Goal: Task Accomplishment & Management: Manage account settings

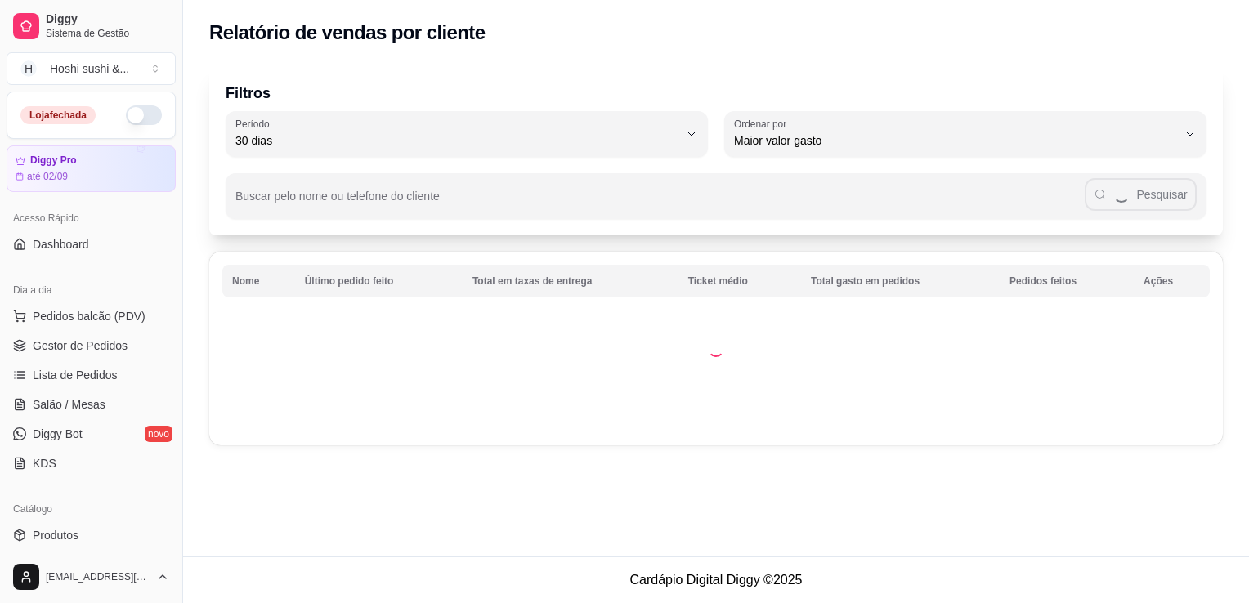
select select "30"
select select "HIGHEST_TOTAL_SPENT_WITH_ORDERS"
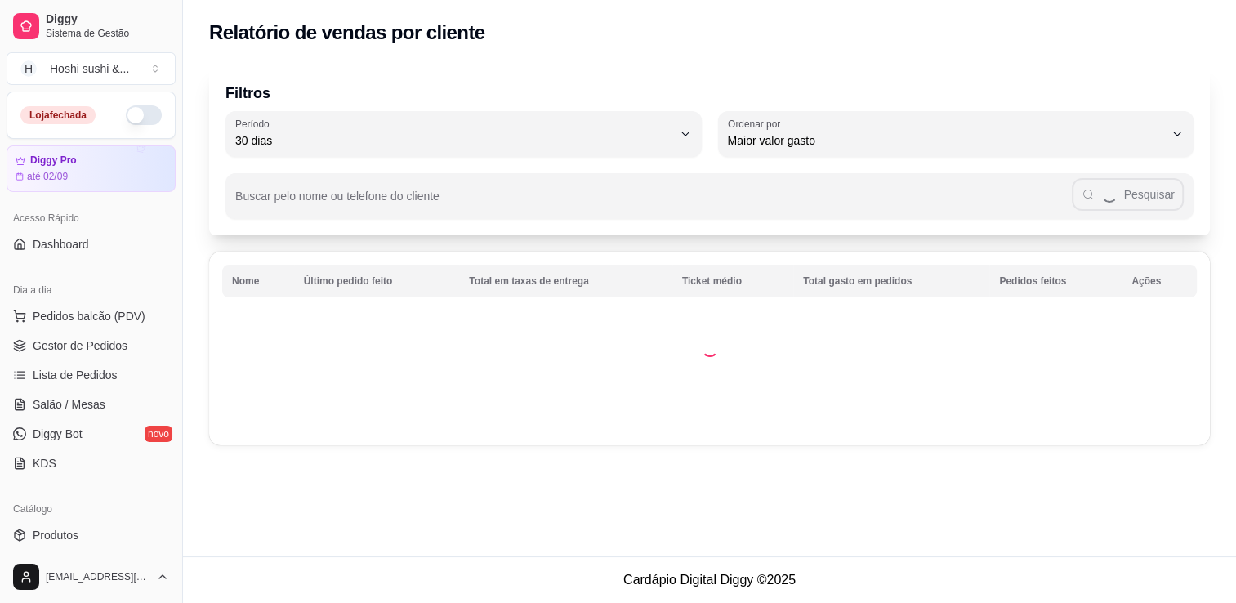
scroll to position [245, 0]
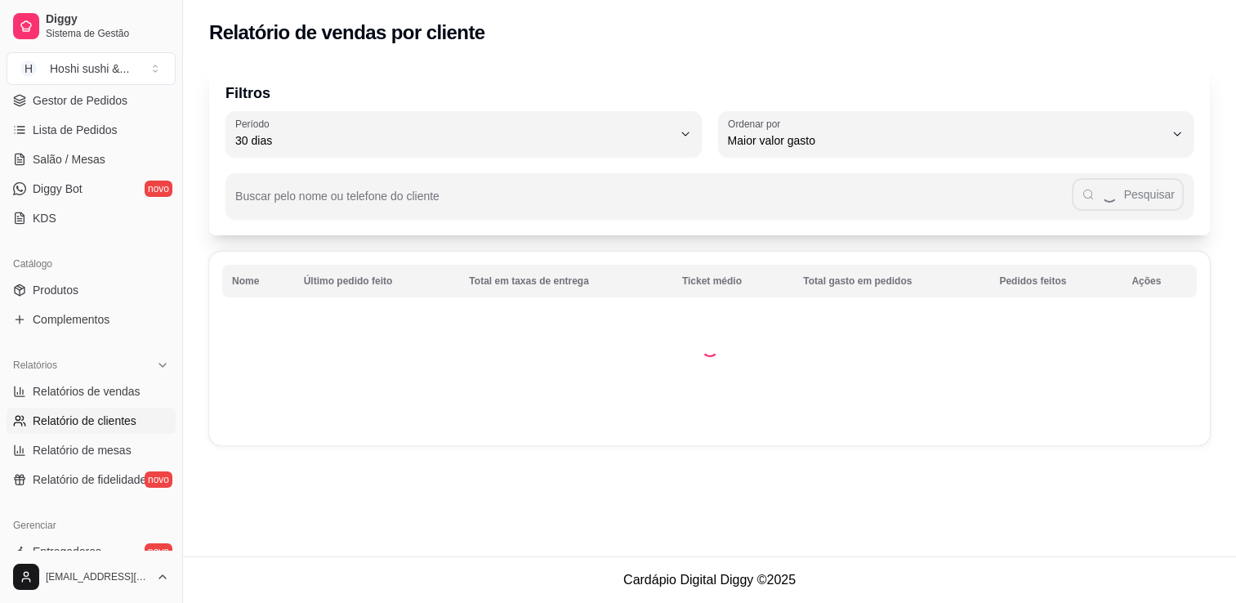
select select "ALL"
select select "0"
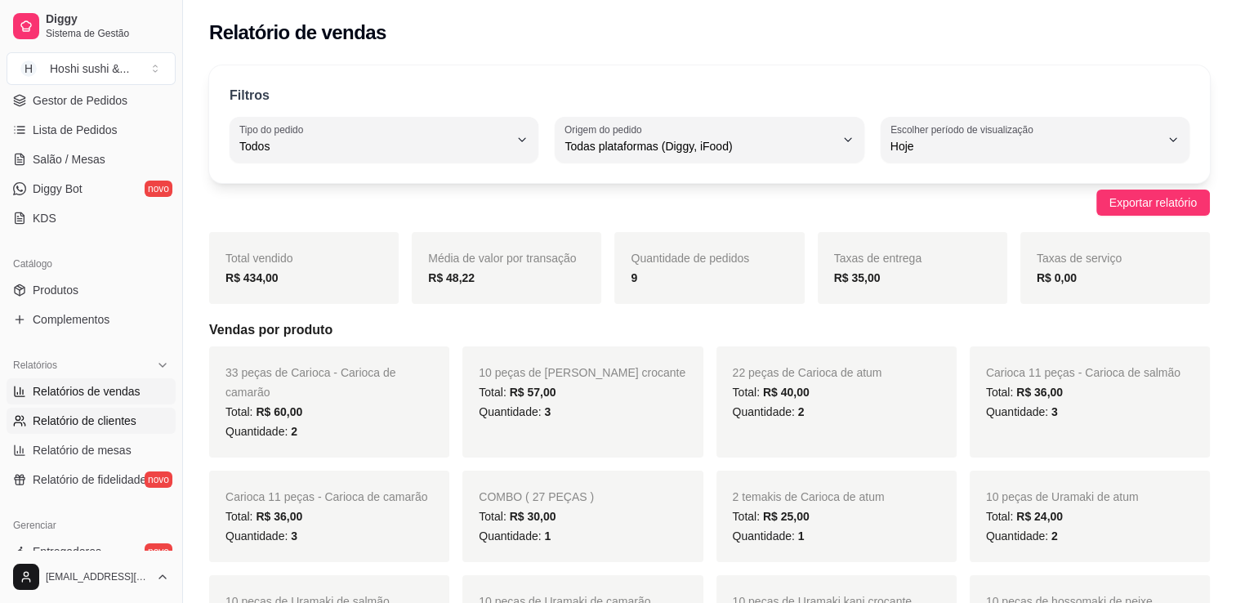
click at [105, 430] on link "Relatório de clientes" at bounding box center [91, 421] width 169 height 26
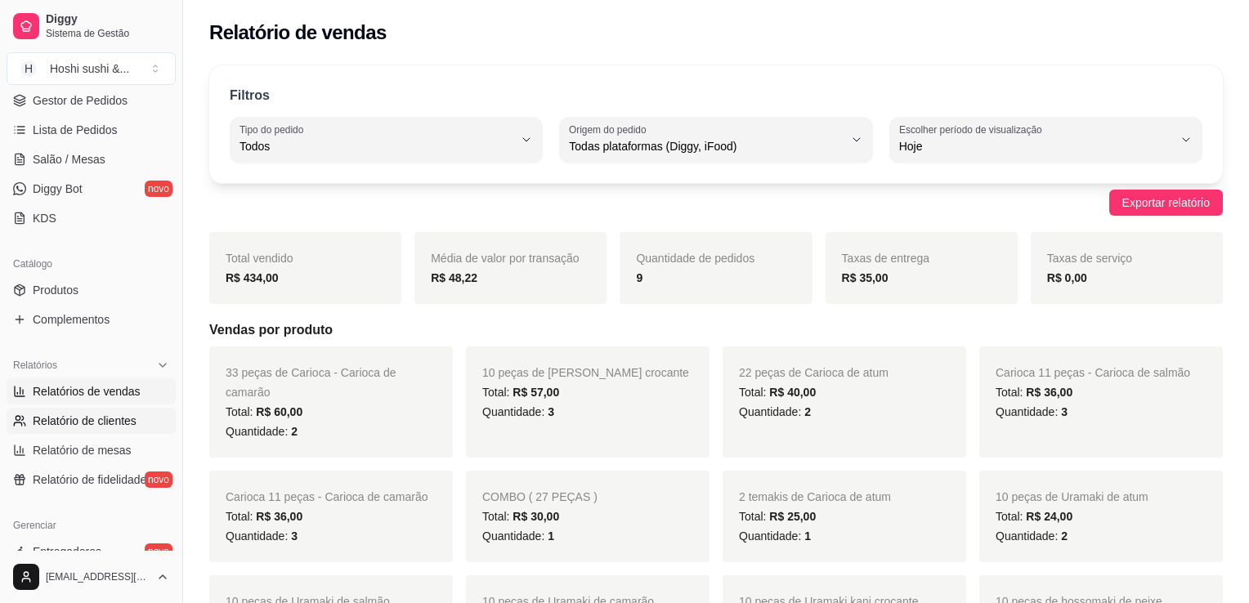
select select "30"
select select "HIGHEST_TOTAL_SPENT_WITH_ORDERS"
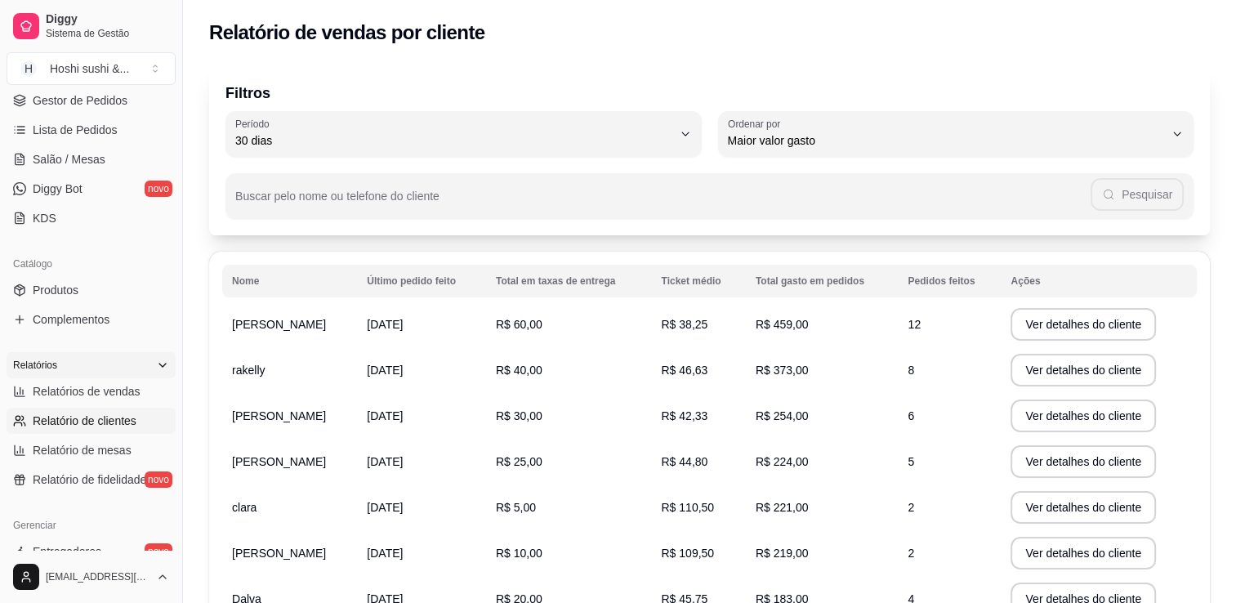
click at [68, 369] on div "Relatórios" at bounding box center [91, 365] width 169 height 26
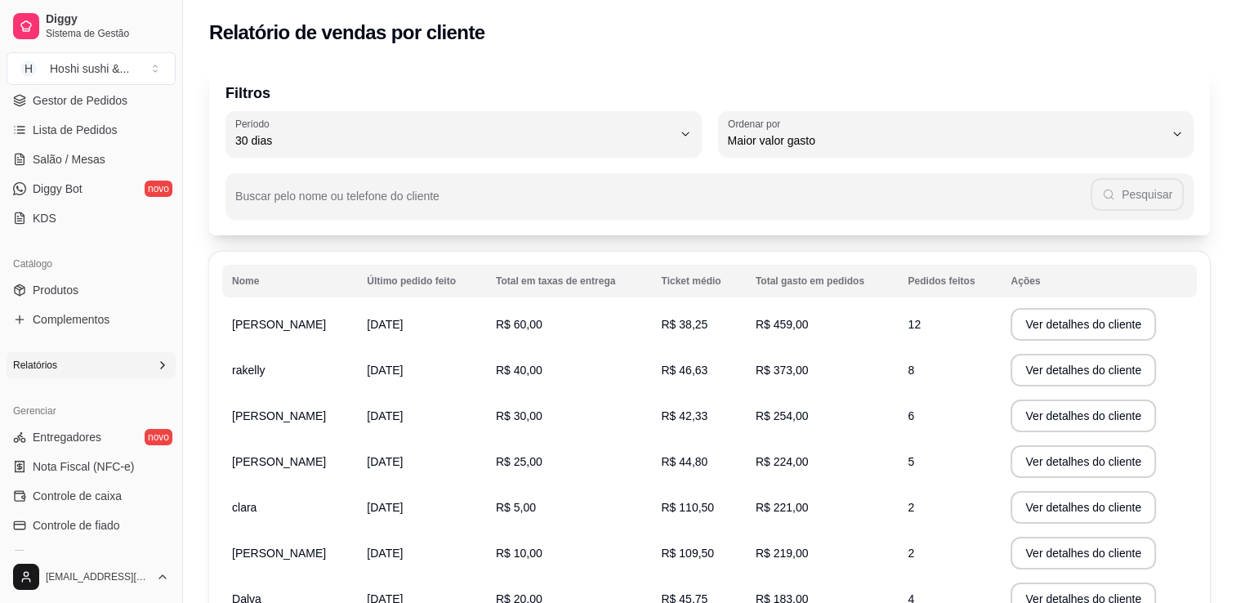
click at [85, 363] on div "Relatórios" at bounding box center [91, 365] width 169 height 26
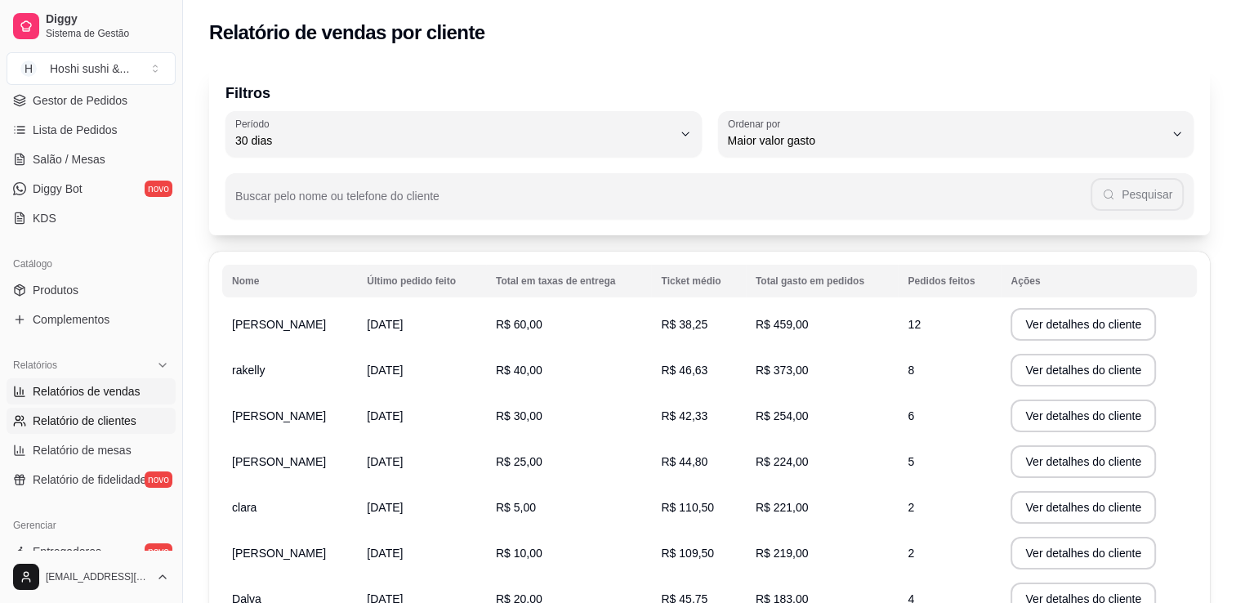
click at [85, 395] on span "Relatórios de vendas" at bounding box center [87, 391] width 108 height 16
select select "ALL"
select select "0"
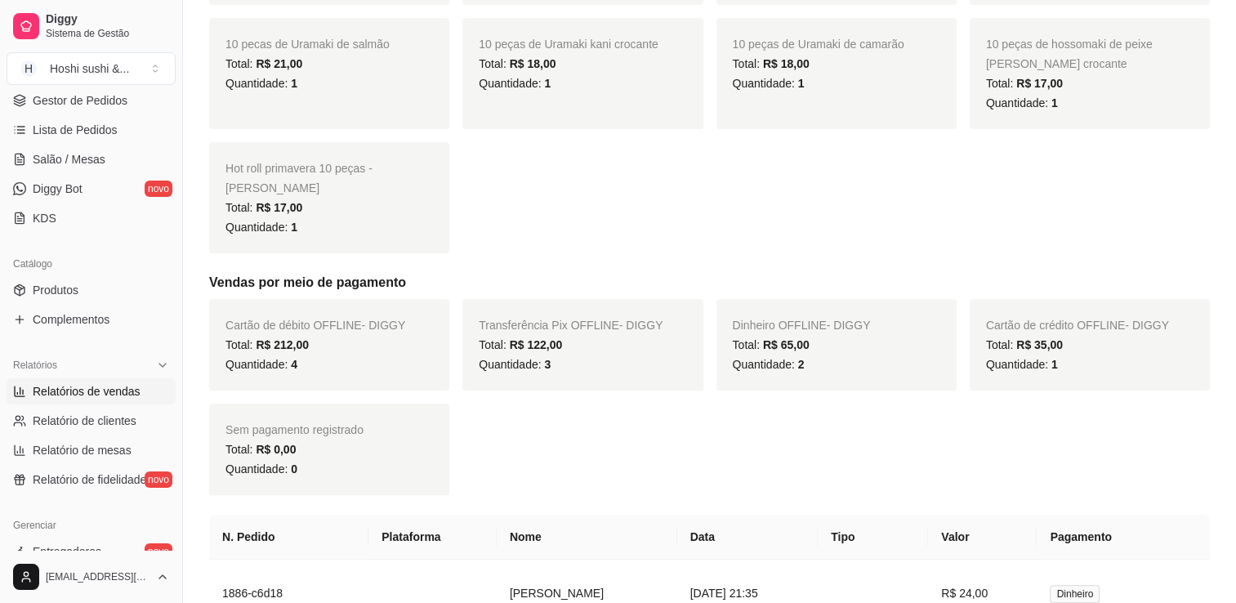
scroll to position [572, 0]
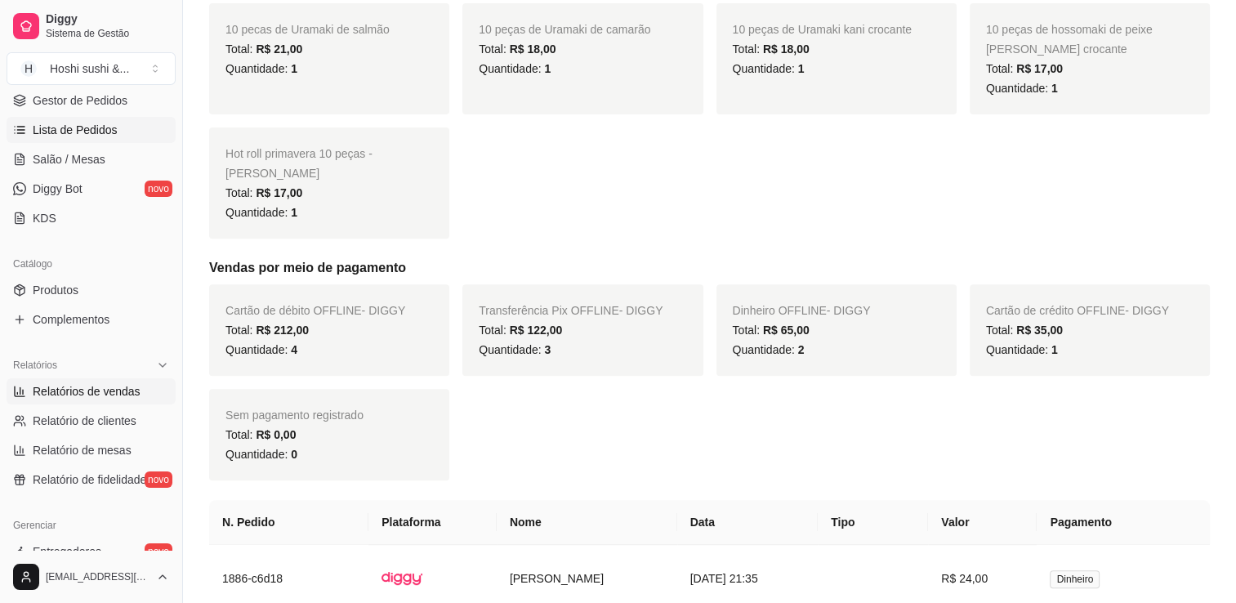
click at [92, 123] on span "Lista de Pedidos" at bounding box center [75, 130] width 85 height 16
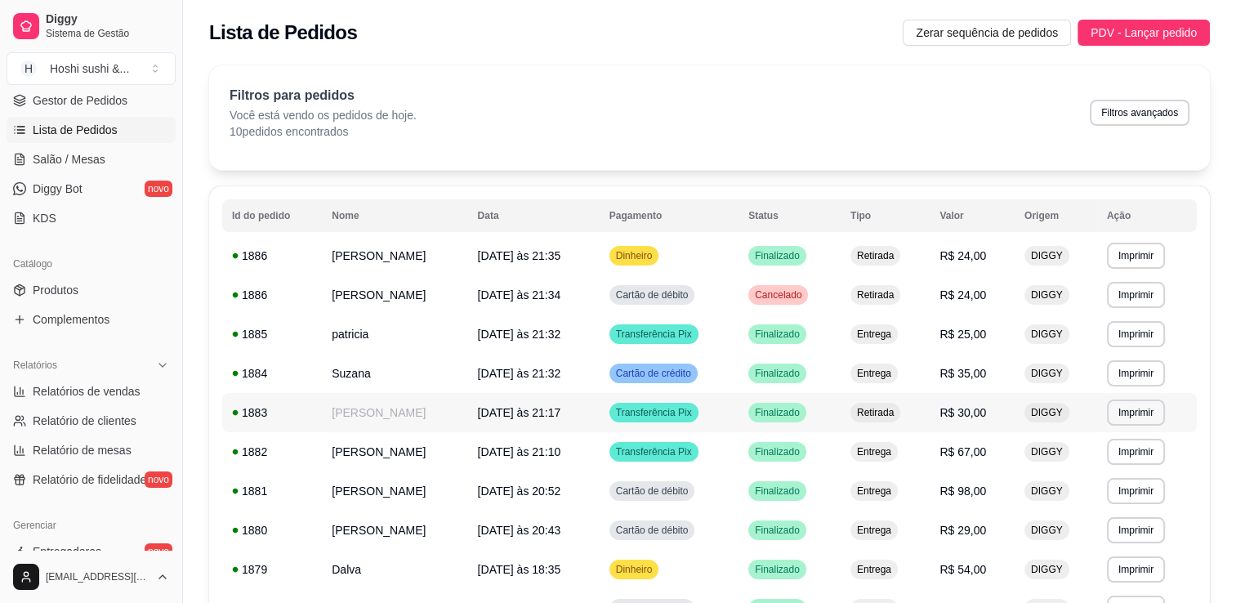
scroll to position [82, 0]
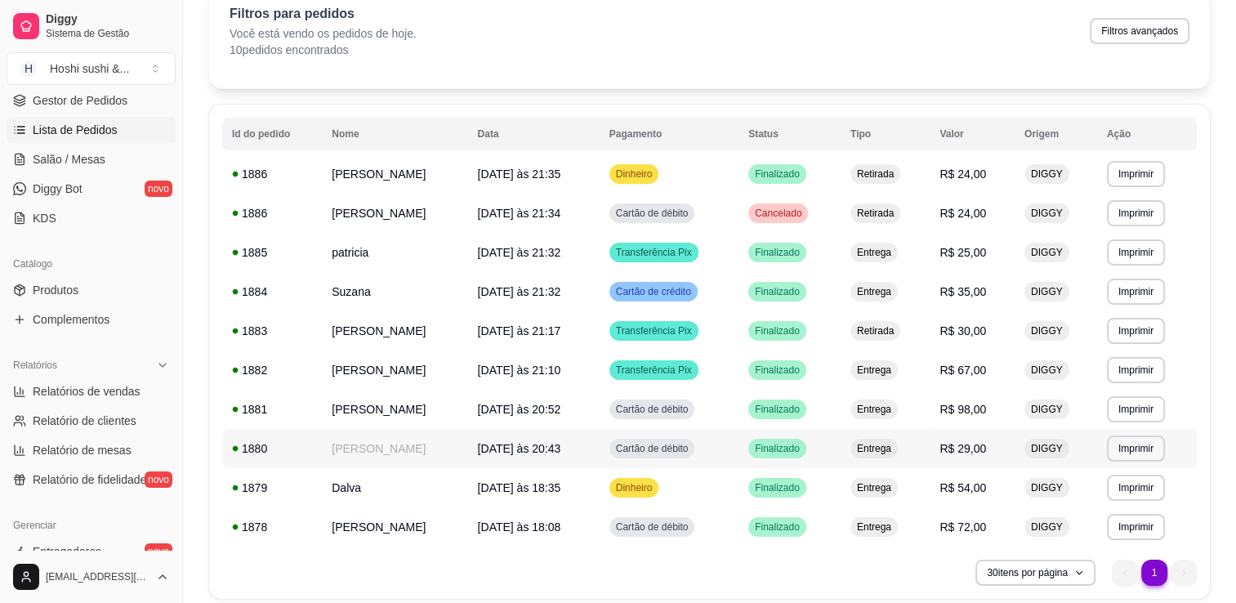
click at [634, 458] on div "Cartão de débito" at bounding box center [653, 449] width 86 height 20
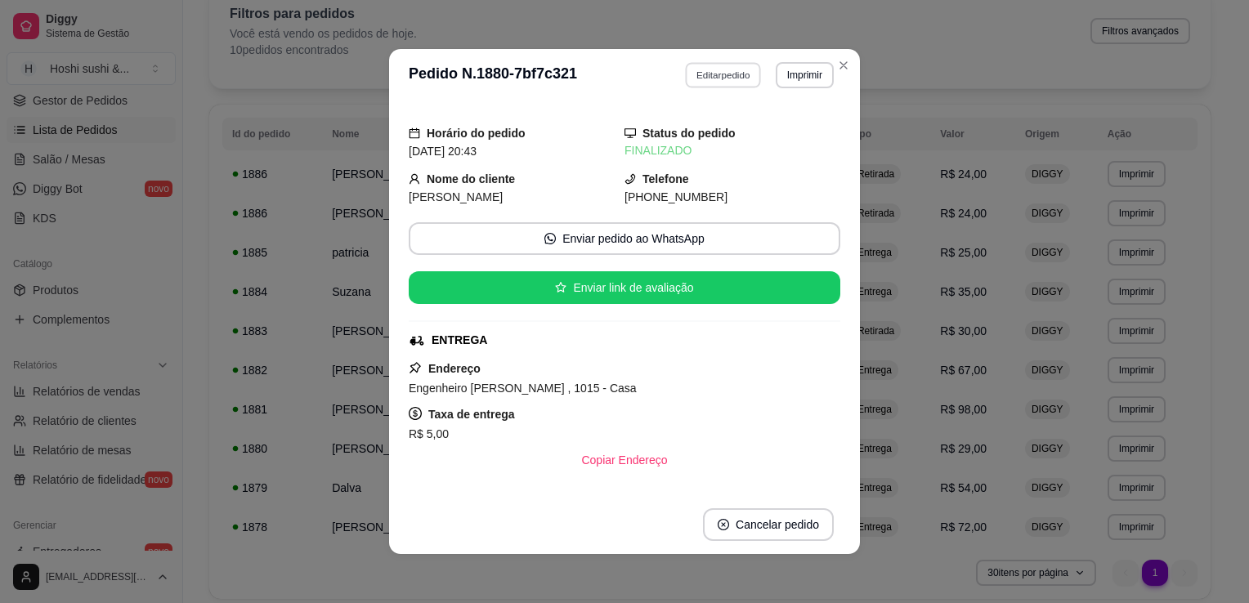
click at [696, 80] on button "Editar pedido" at bounding box center [724, 74] width 76 height 25
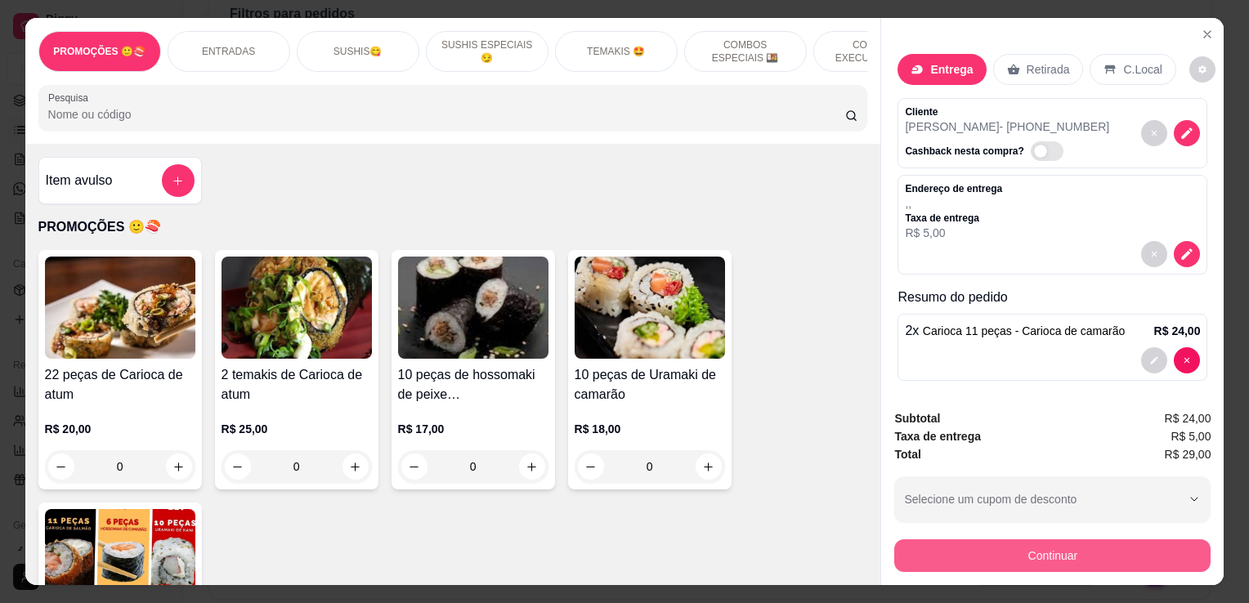
click at [1013, 550] on button "Continuar" at bounding box center [1052, 555] width 316 height 33
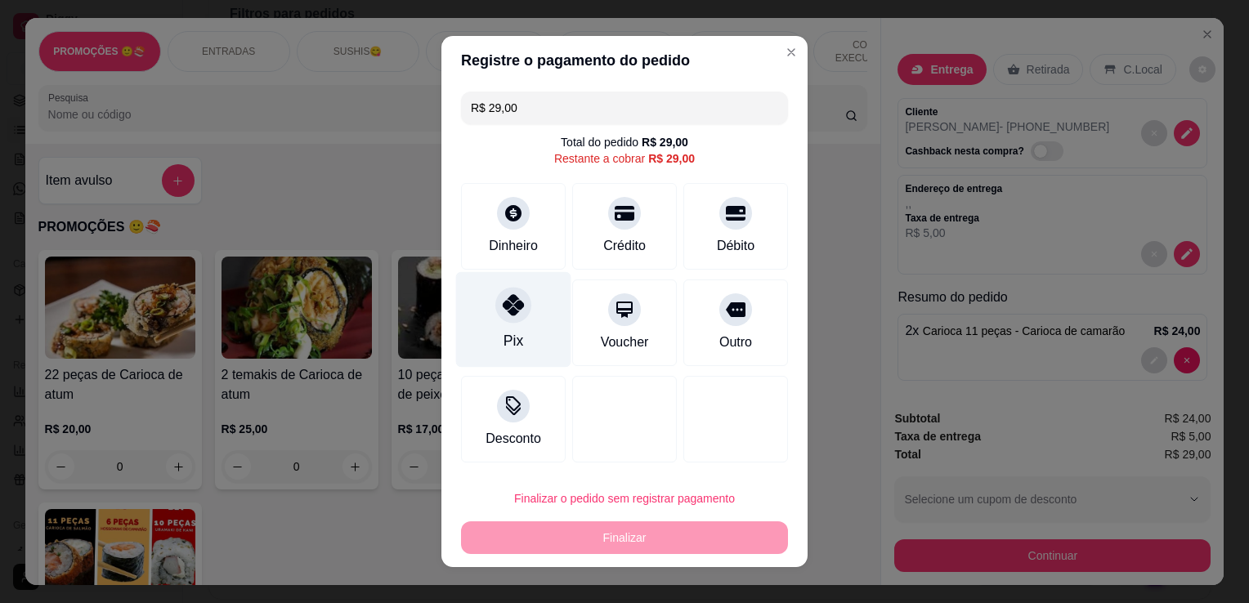
click at [516, 315] on icon at bounding box center [513, 304] width 21 height 21
type input "R$ 0,00"
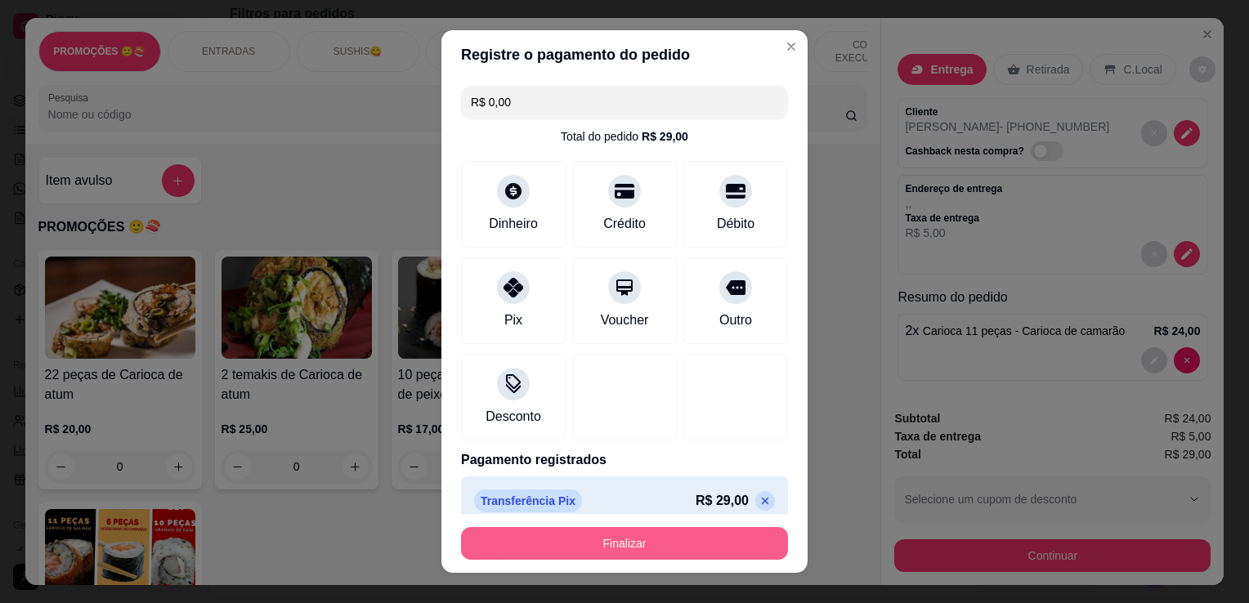
click at [639, 541] on button "Finalizar" at bounding box center [624, 543] width 327 height 33
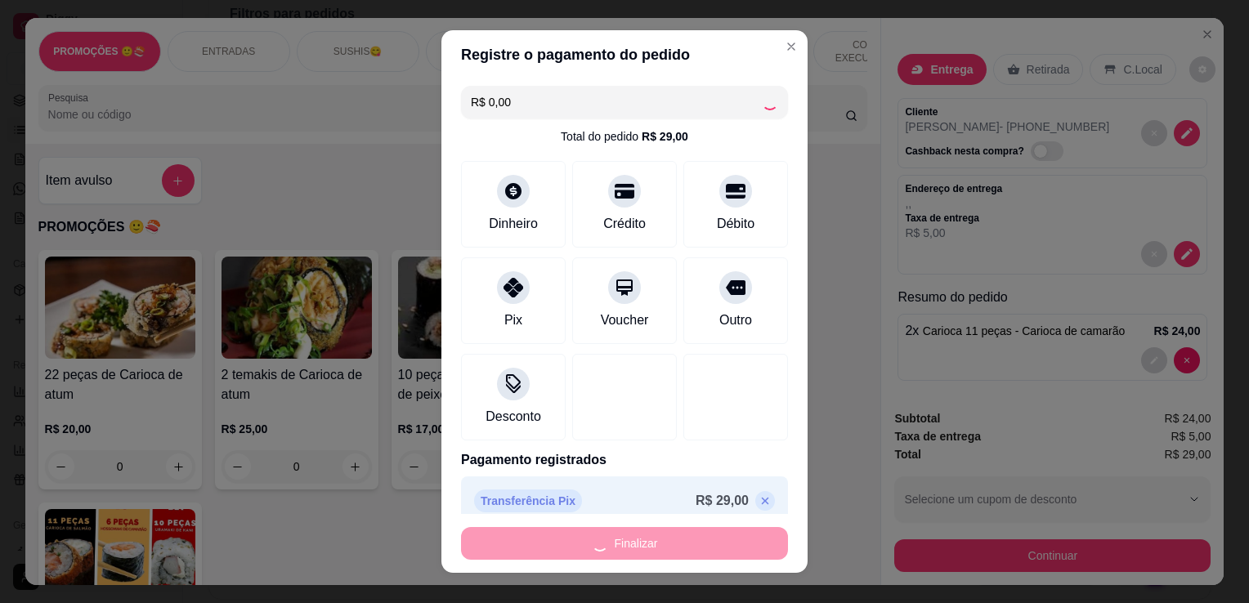
type input "0"
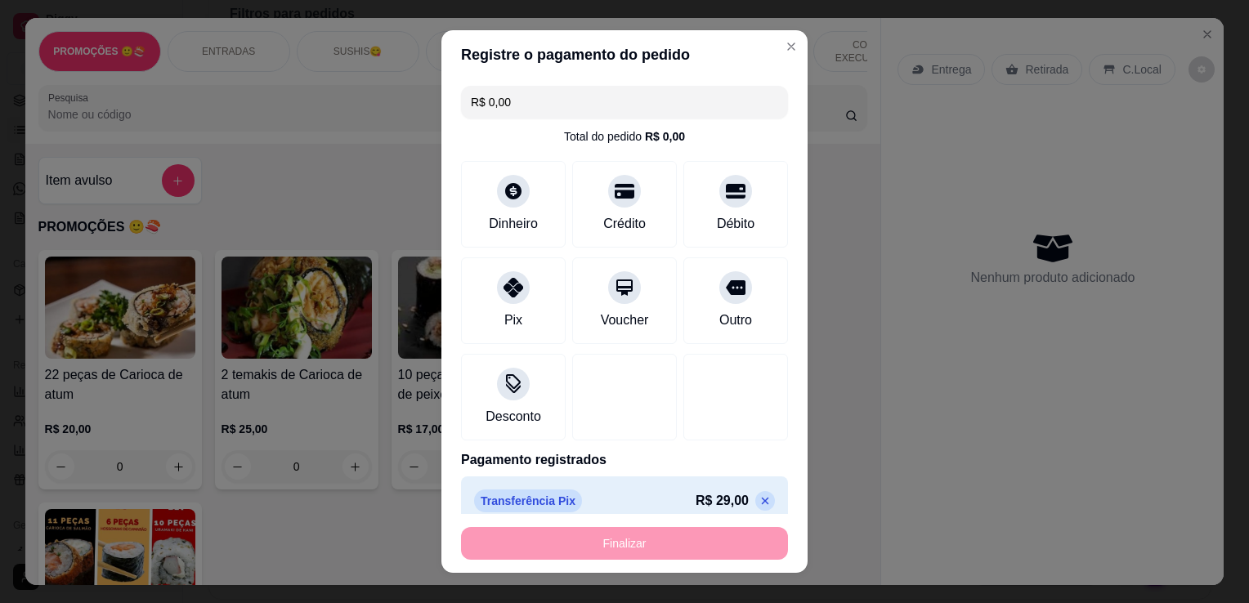
type input "-R$ 29,00"
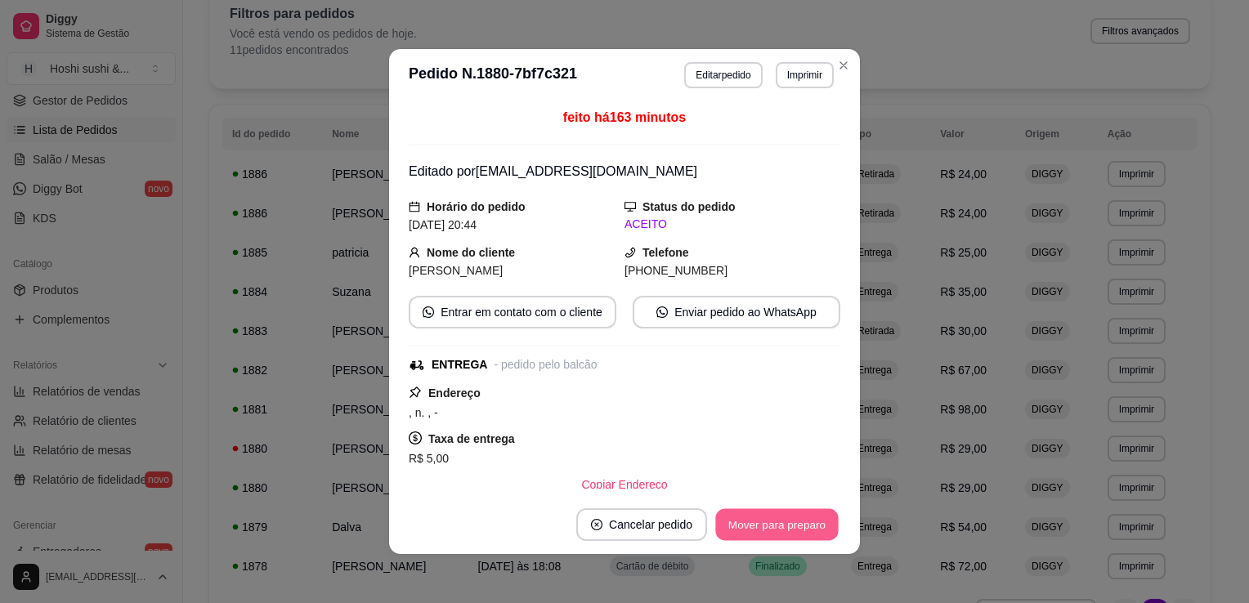
click at [766, 519] on button "Mover para preparo" at bounding box center [776, 525] width 123 height 32
click at [766, 519] on button "Mover para entrega" at bounding box center [777, 524] width 126 height 33
click at [766, 519] on button "Mover para finalizado" at bounding box center [773, 525] width 132 height 32
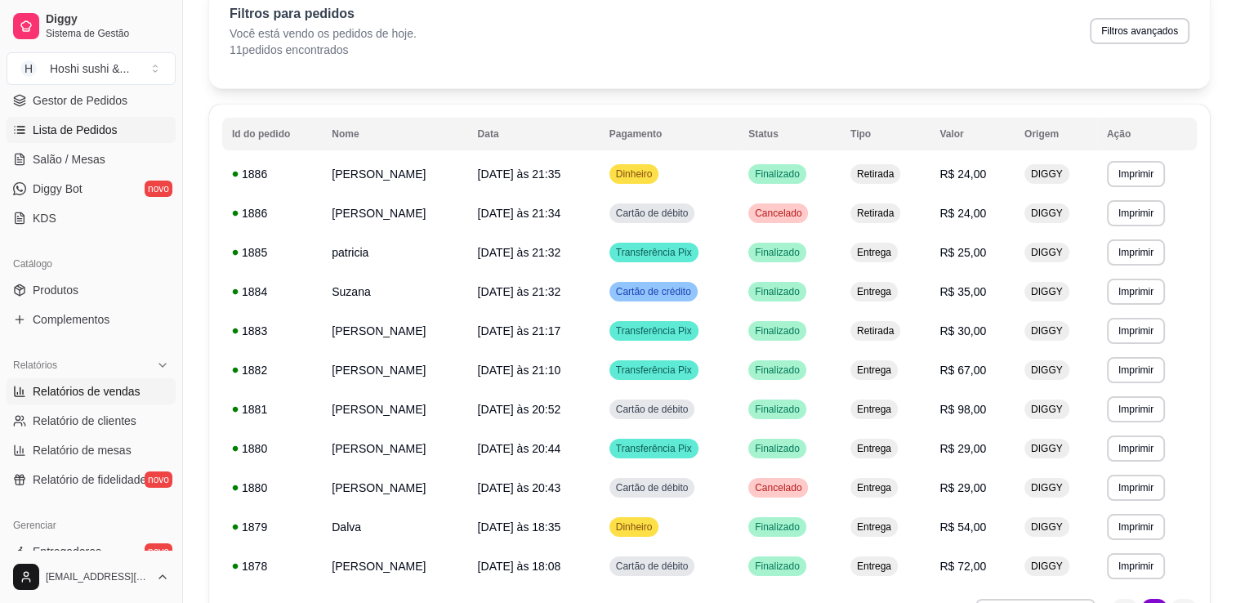
click at [95, 391] on span "Relatórios de vendas" at bounding box center [87, 391] width 108 height 16
select select "ALL"
select select "0"
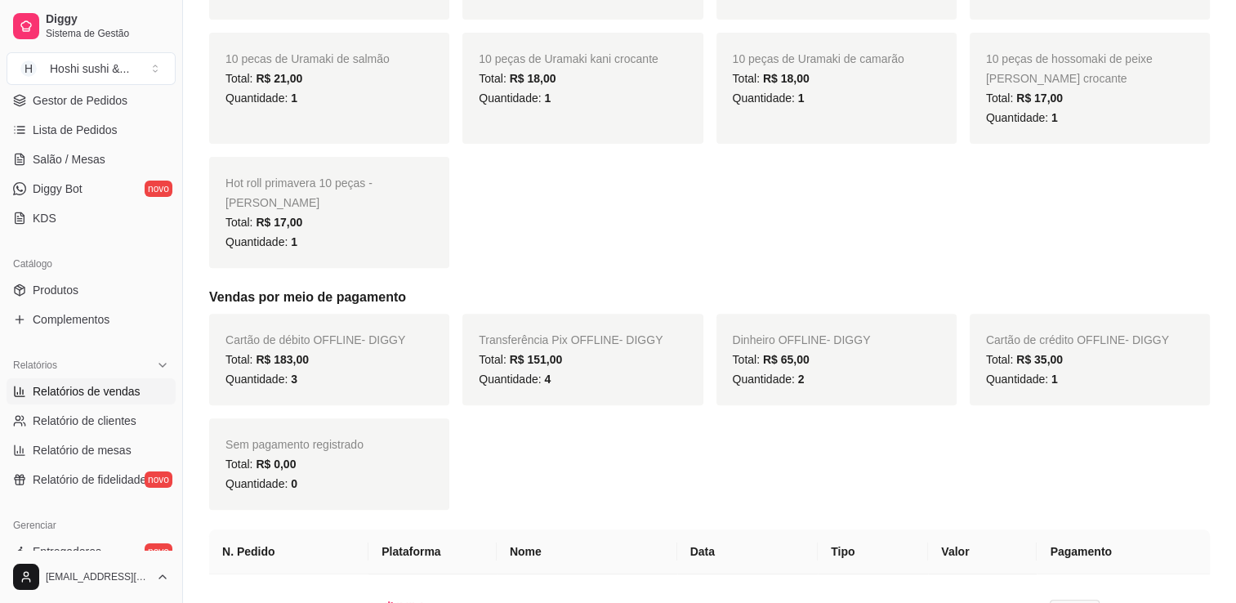
scroll to position [572, 0]
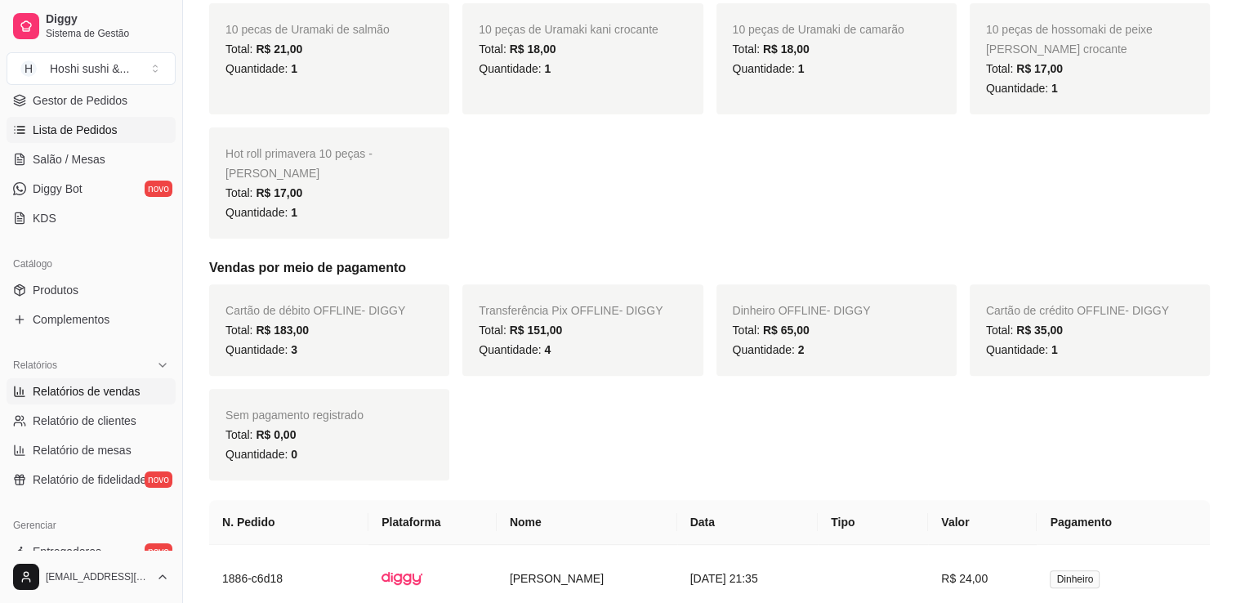
click at [83, 127] on span "Lista de Pedidos" at bounding box center [75, 130] width 85 height 16
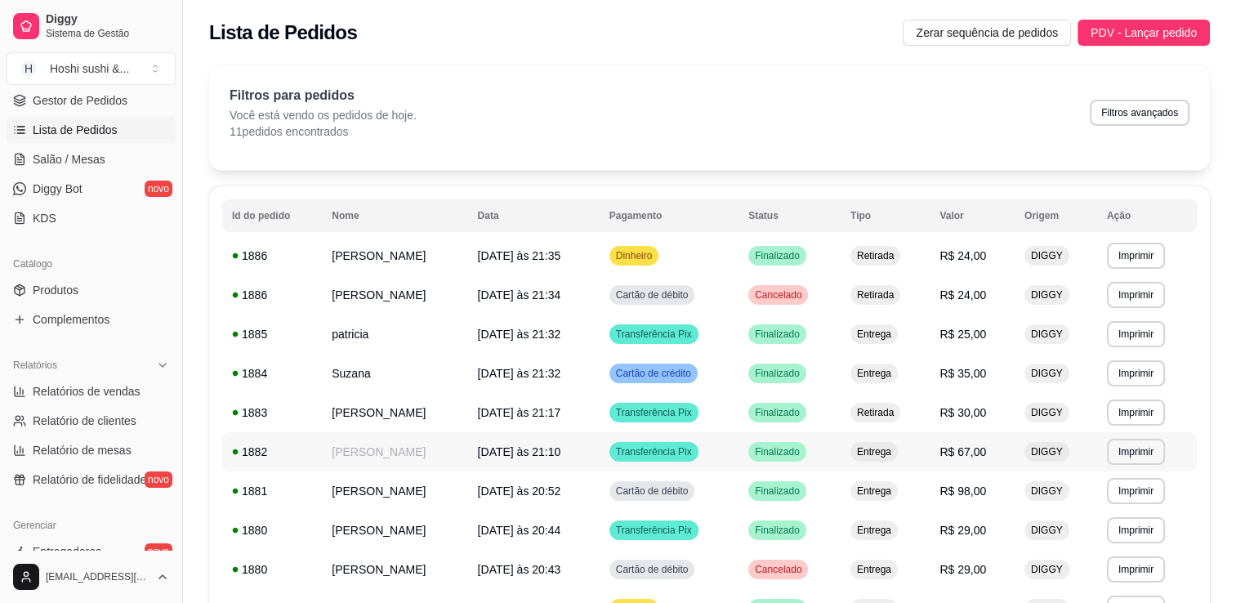
click at [597, 459] on td "[DATE] às 21:10" at bounding box center [534, 451] width 132 height 39
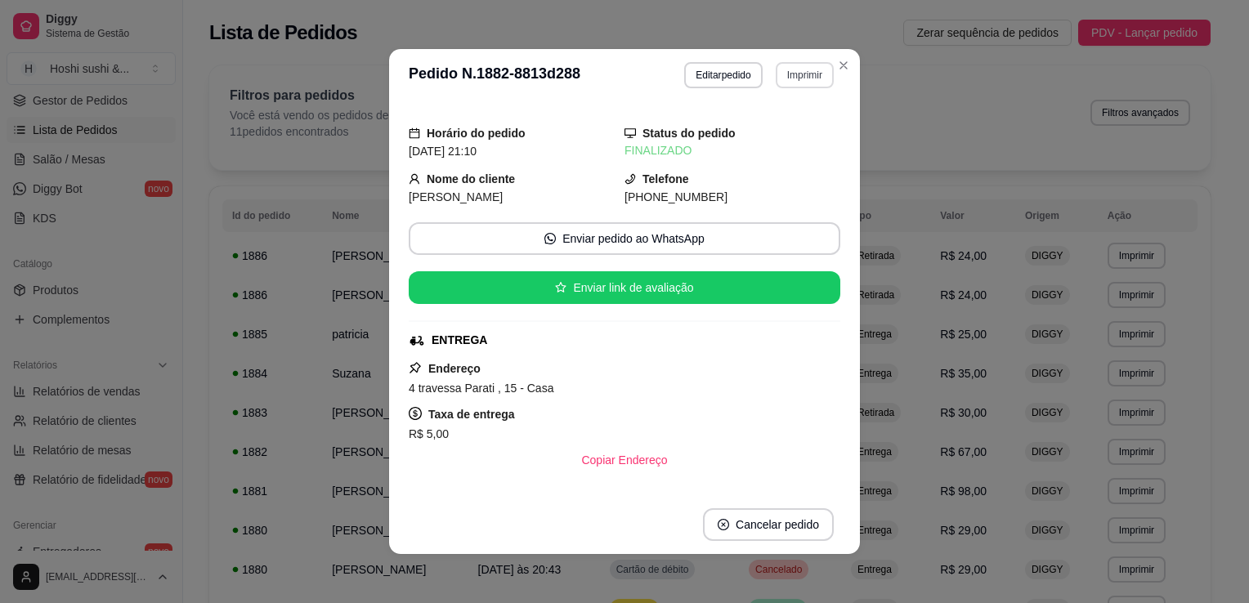
click at [778, 70] on button "Imprimir" at bounding box center [804, 75] width 58 height 26
click at [777, 140] on button "Impressora sushi 80mm" at bounding box center [757, 131] width 123 height 25
